Goal: Contribute content: Contribute content

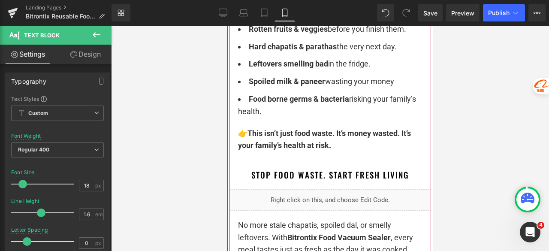
scroll to position [1372, 0]
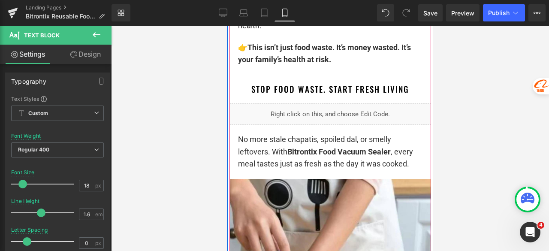
click at [349, 124] on div "Liquid" at bounding box center [330, 113] width 202 height 21
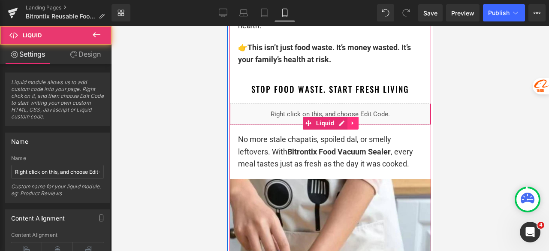
click at [351, 125] on icon at bounding box center [352, 123] width 2 height 4
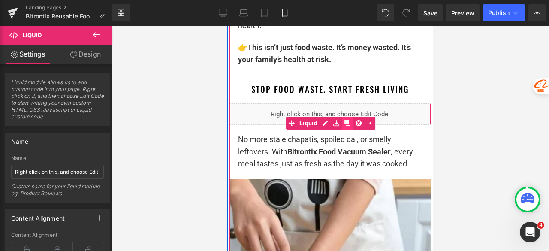
click at [344, 126] on icon at bounding box center [347, 123] width 6 height 6
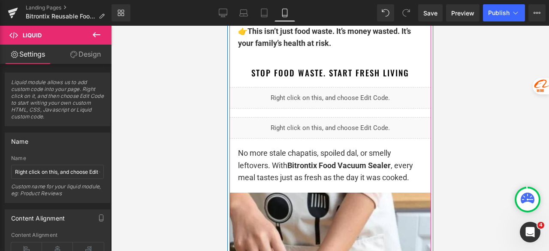
scroll to position [1406, 0]
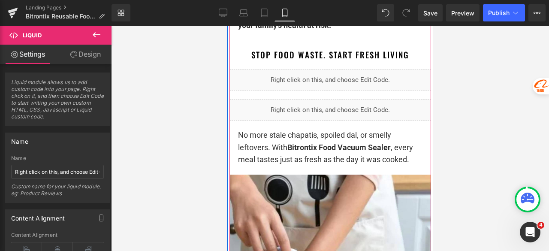
click at [476, 79] on div at bounding box center [330, 138] width 438 height 225
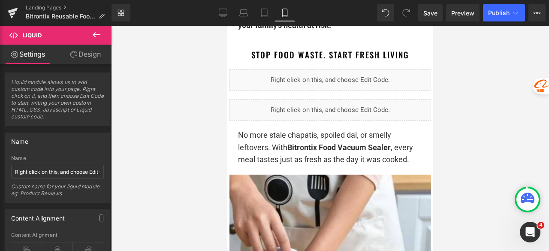
scroll to position [1458, 0]
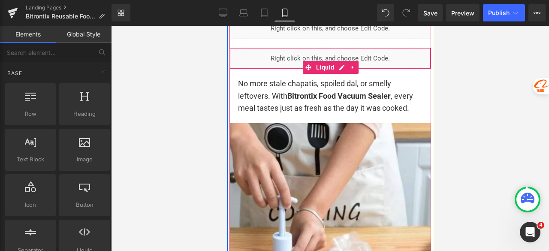
click at [317, 68] on div "Liquid" at bounding box center [330, 58] width 202 height 21
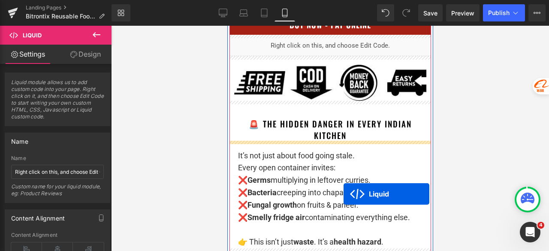
scroll to position [600, 0]
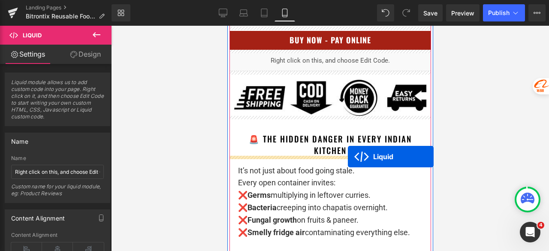
drag, startPoint x: 321, startPoint y: 78, endPoint x: 347, endPoint y: 157, distance: 83.3
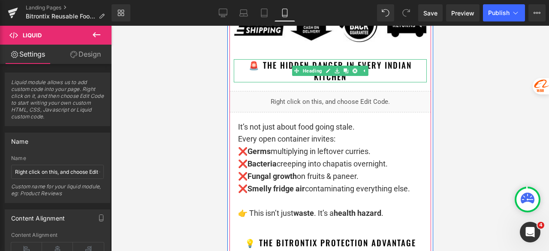
scroll to position [686, 0]
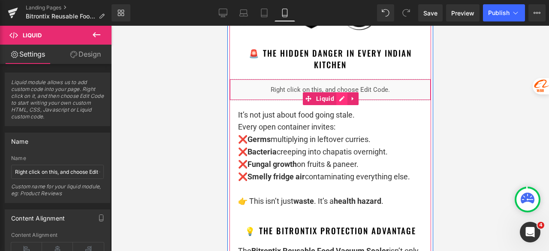
click at [337, 96] on div "Liquid" at bounding box center [330, 89] width 202 height 21
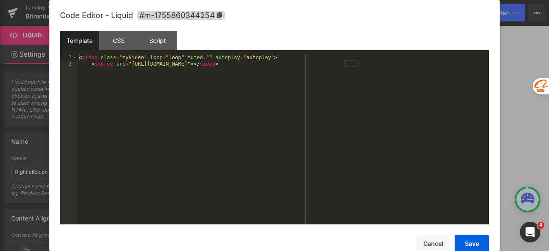
click at [297, 94] on div "< video class = "myVideo" loop = "loop" muted = "" autoplay = "autoplay" > < so…" at bounding box center [283, 145] width 412 height 182
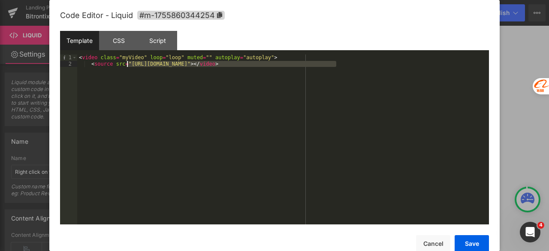
drag, startPoint x: 335, startPoint y: 63, endPoint x: 126, endPoint y: 65, distance: 208.8
click at [126, 65] on div "< video class = "myVideo" loop = "loop" muted = "" autoplay = "autoplay" > < so…" at bounding box center [283, 145] width 412 height 182
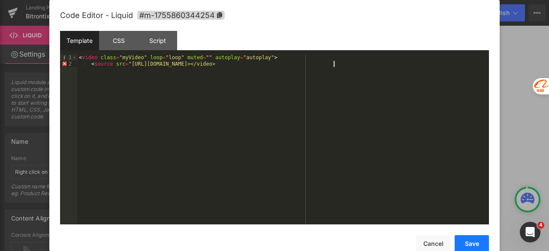
click at [473, 238] on button "Save" at bounding box center [471, 243] width 34 height 17
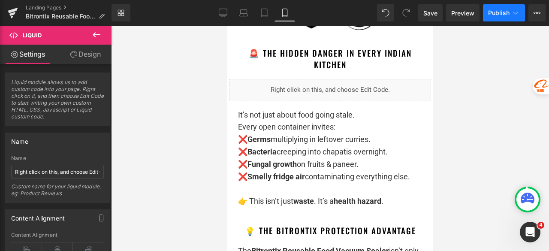
click at [491, 9] on span "Publish" at bounding box center [498, 12] width 21 height 7
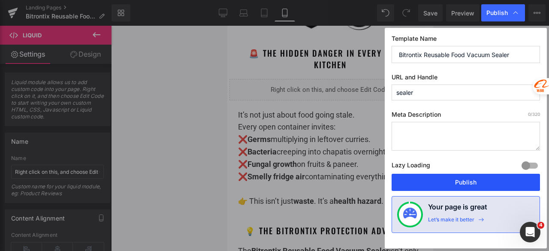
click at [459, 181] on button "Publish" at bounding box center [465, 182] width 148 height 17
